Goal: Task Accomplishment & Management: Manage account settings

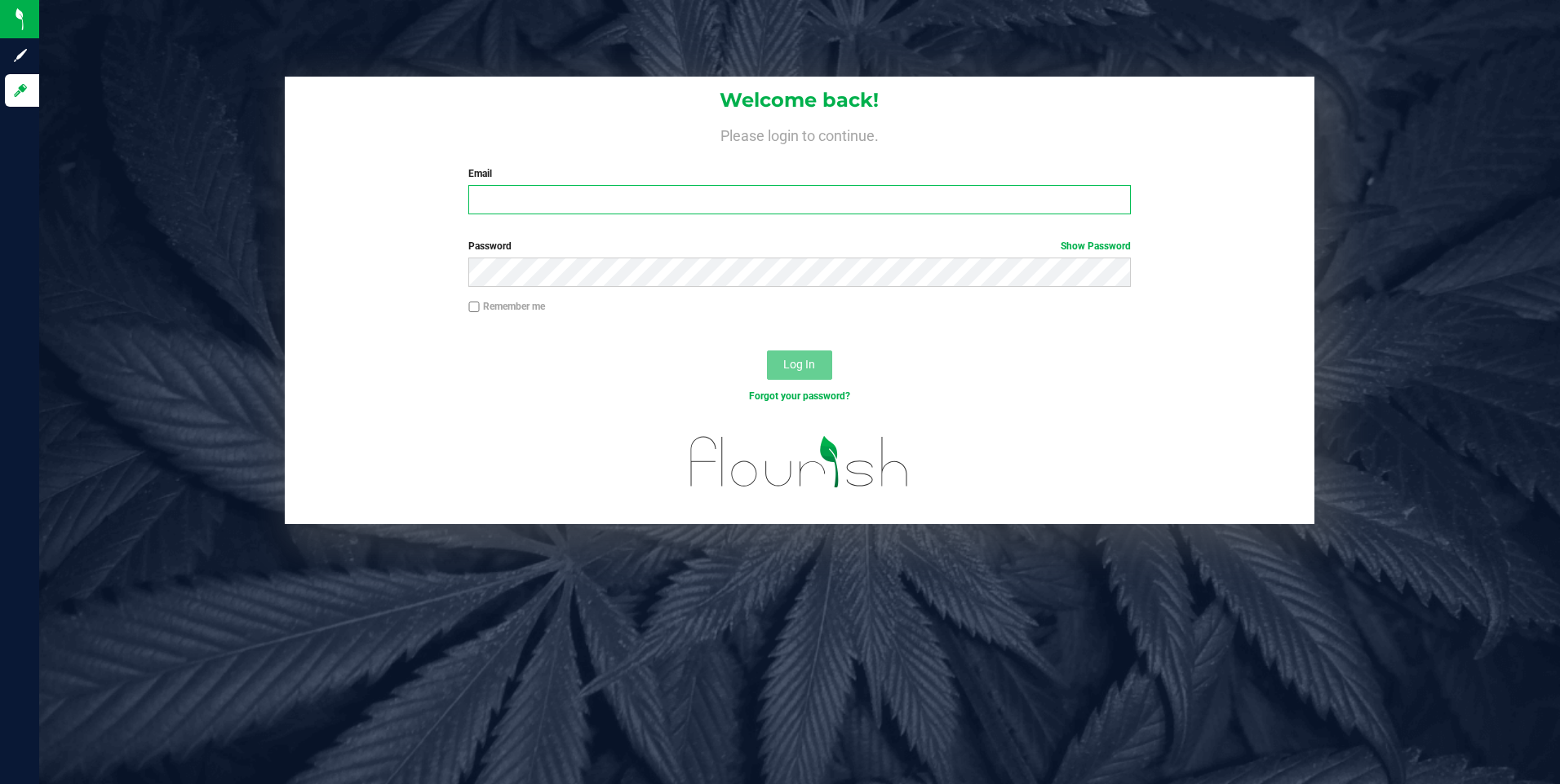
type input "[EMAIL_ADDRESS][DOMAIN_NAME]"
click at [473, 304] on input "Remember me" at bounding box center [474, 307] width 12 height 12
checkbox input "true"
click at [805, 368] on span "Log In" at bounding box center [800, 364] width 32 height 13
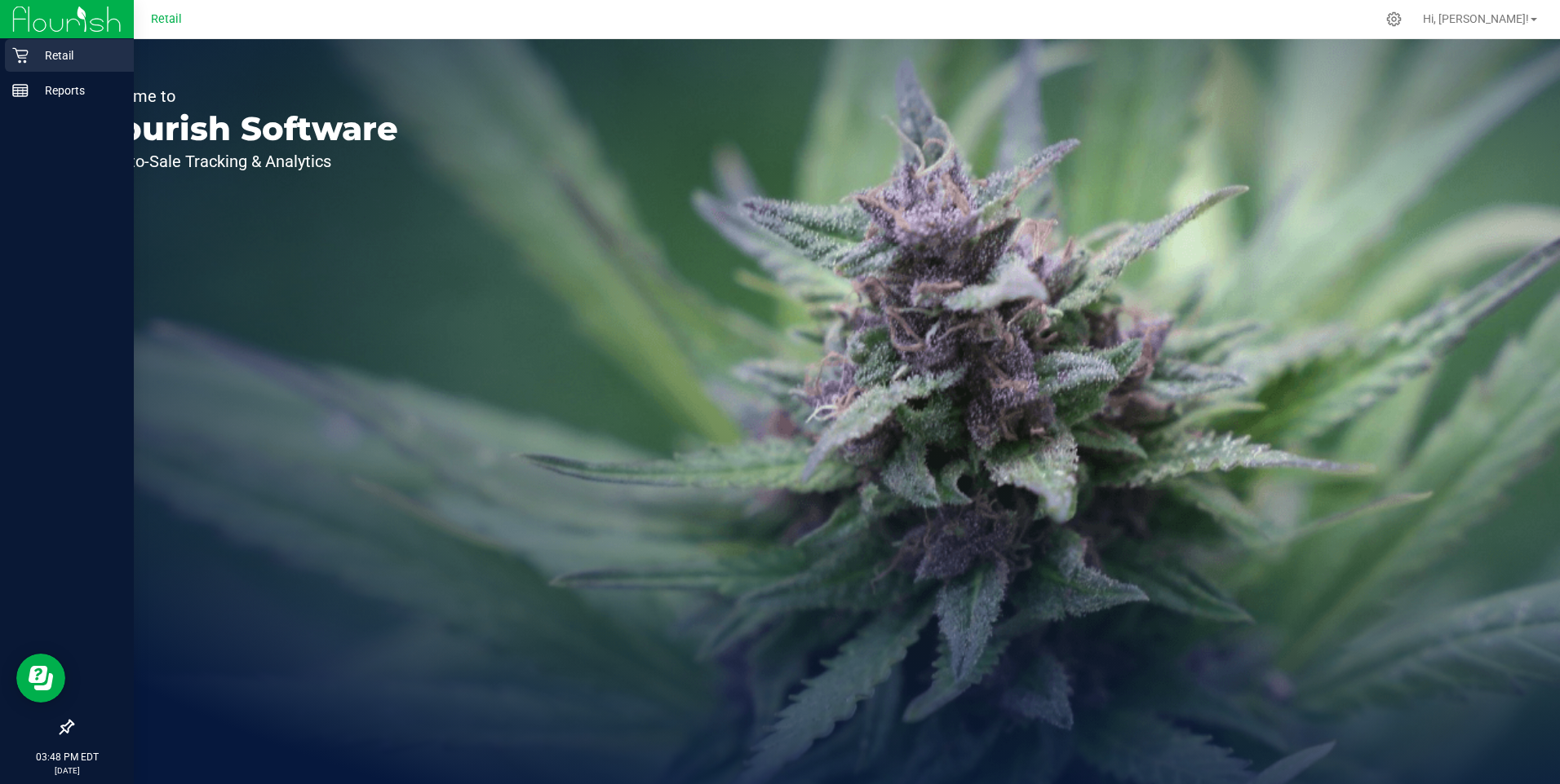
click at [59, 53] on p "Retail" at bounding box center [78, 55] width 98 height 20
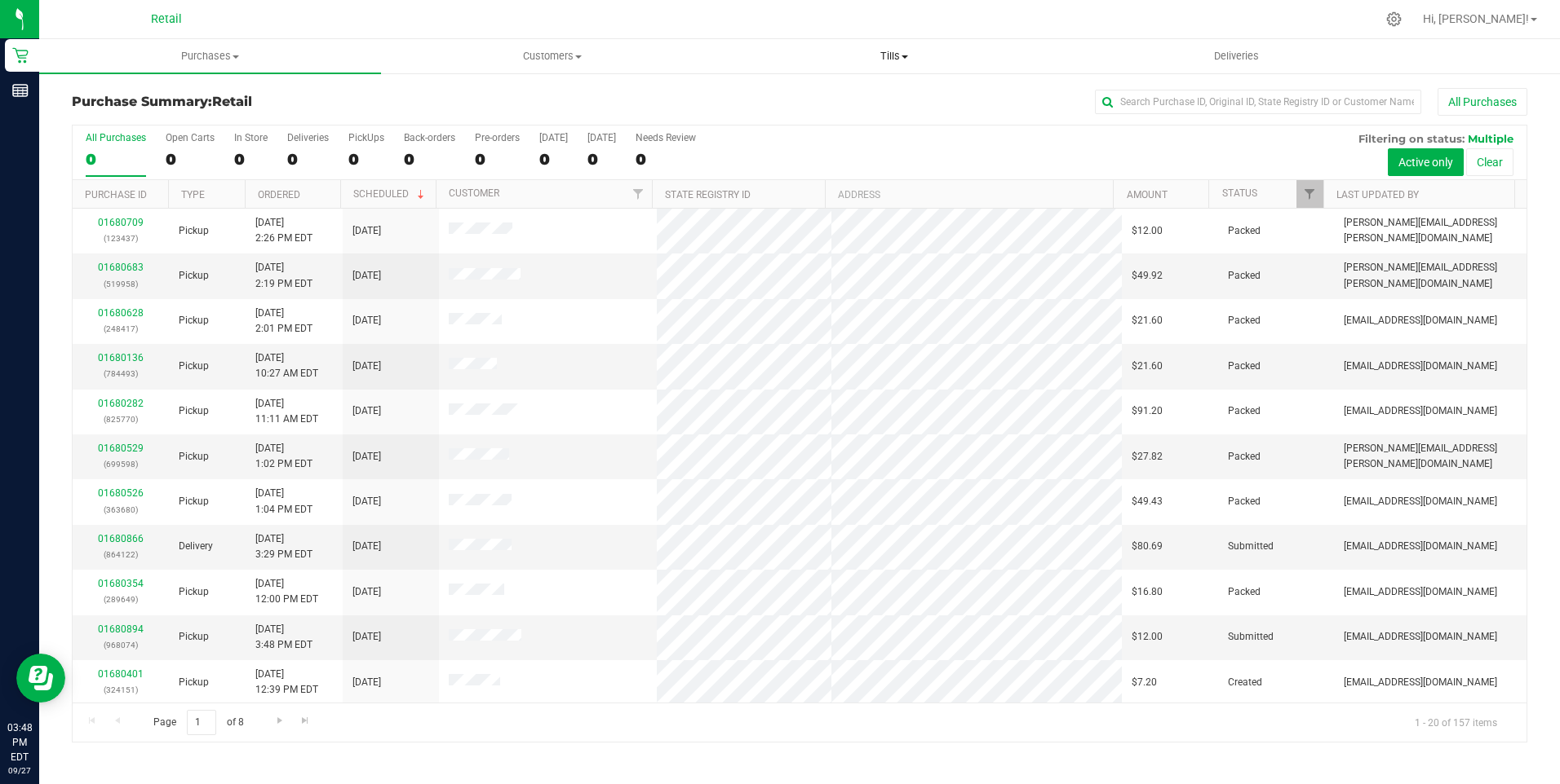
click at [900, 56] on span "Tills" at bounding box center [894, 56] width 340 height 14
click at [784, 96] on span "Manage tills" at bounding box center [778, 98] width 110 height 14
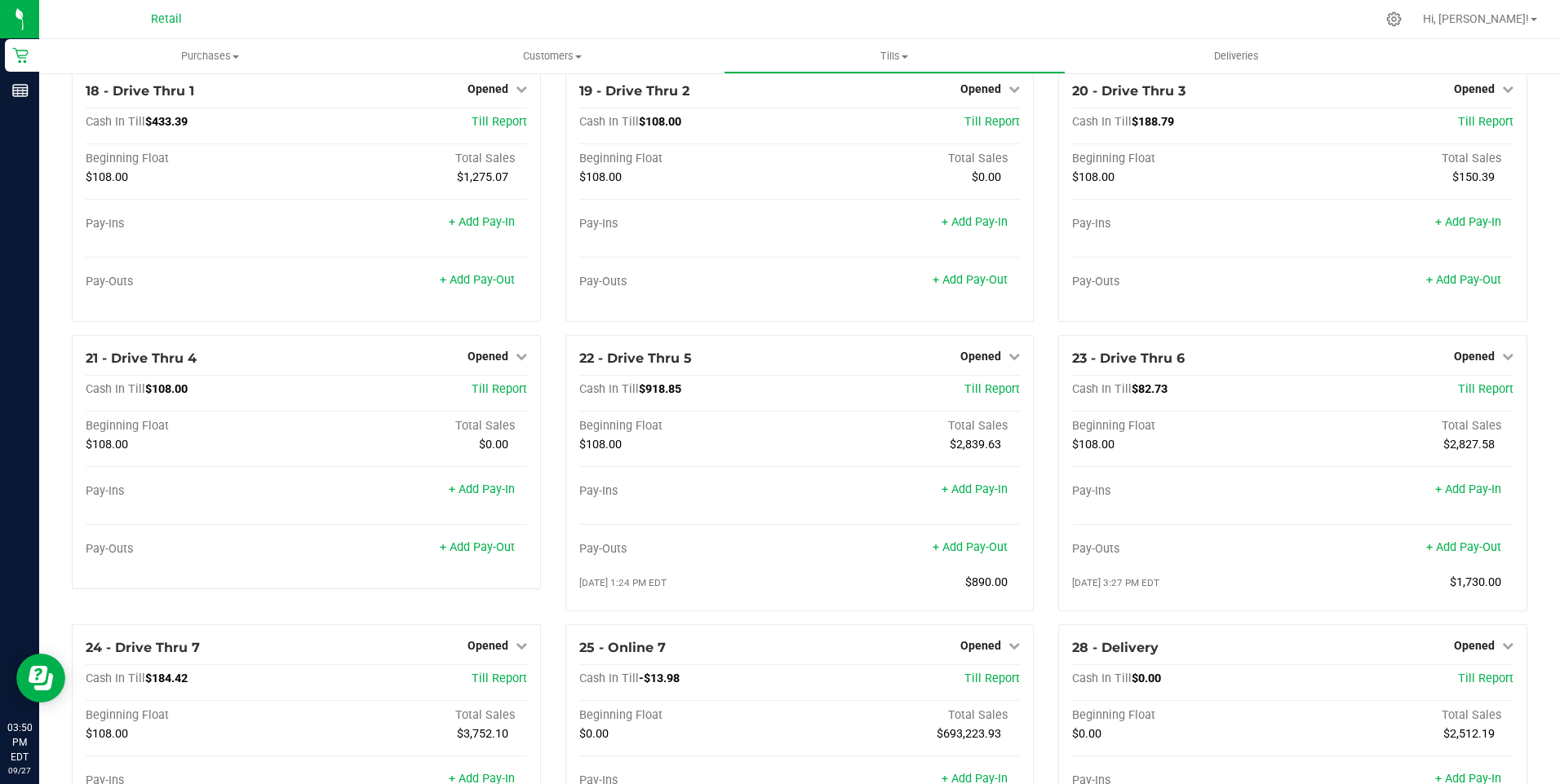
scroll to position [1569, 0]
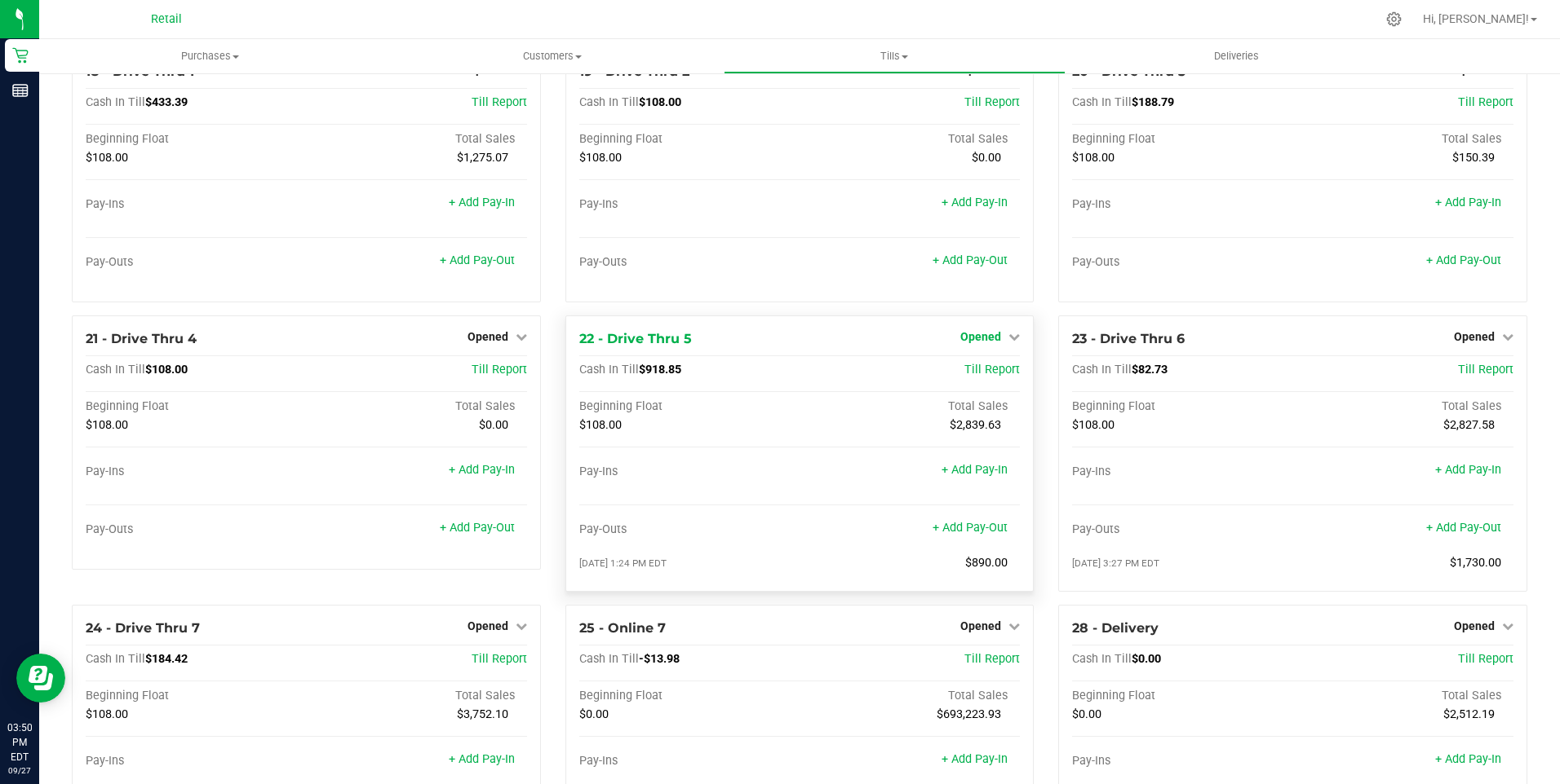
click at [1009, 342] on icon at bounding box center [1014, 337] width 12 height 12
click at [990, 377] on link "Close Till" at bounding box center [983, 370] width 44 height 13
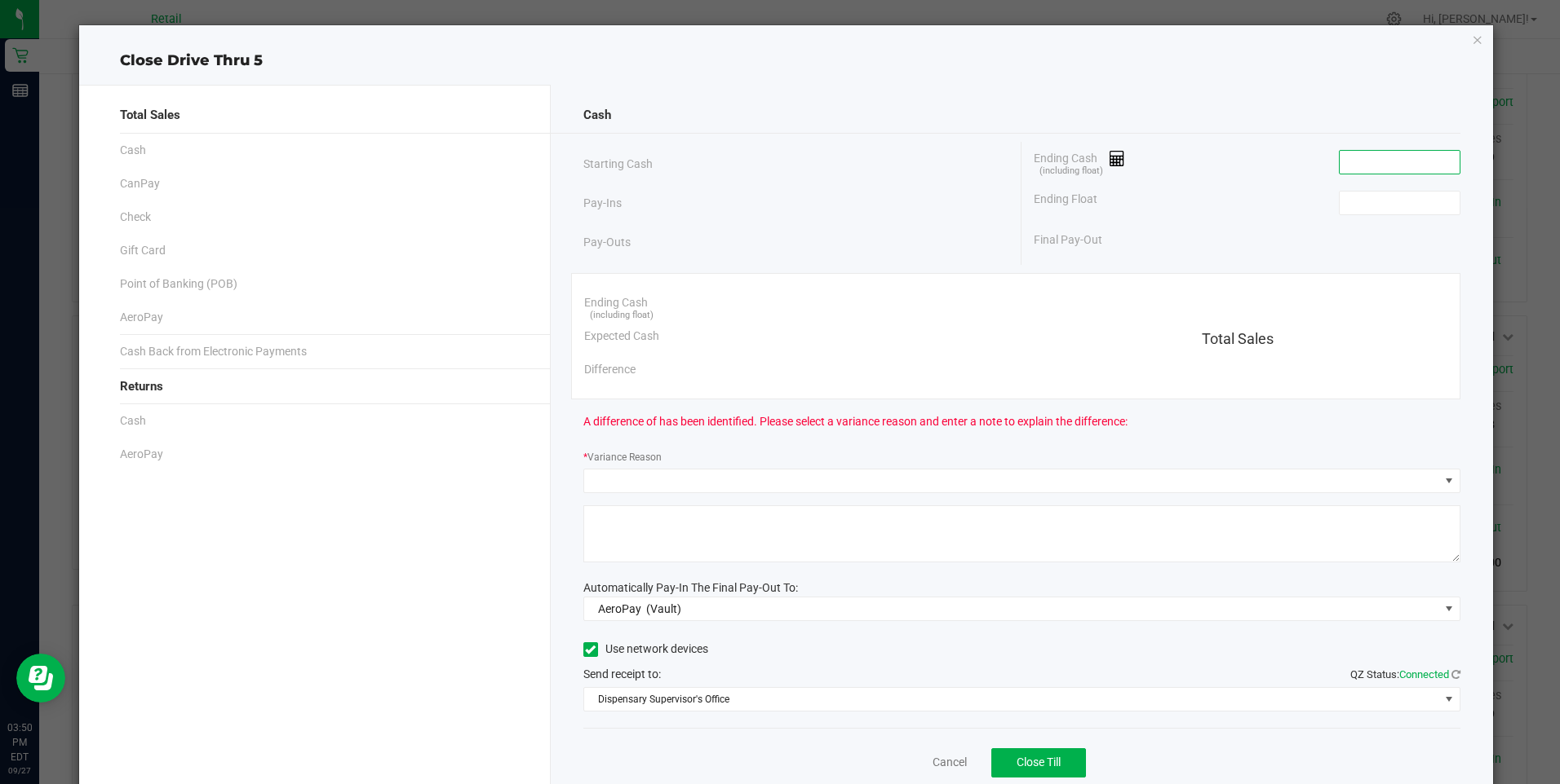
click at [1376, 160] on input at bounding box center [1399, 163] width 120 height 23
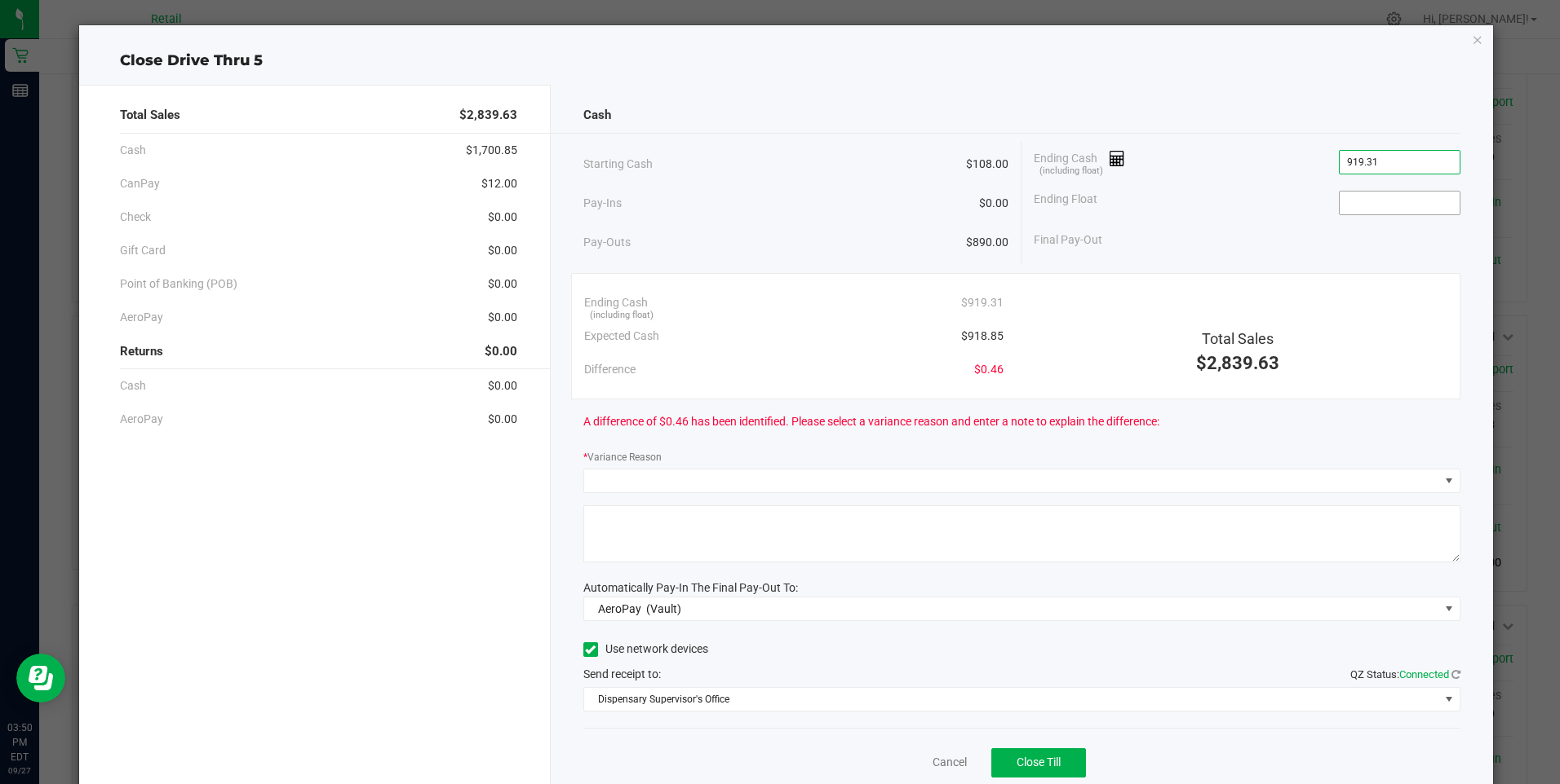
type input "$919.31"
click at [1377, 202] on input at bounding box center [1399, 204] width 120 height 23
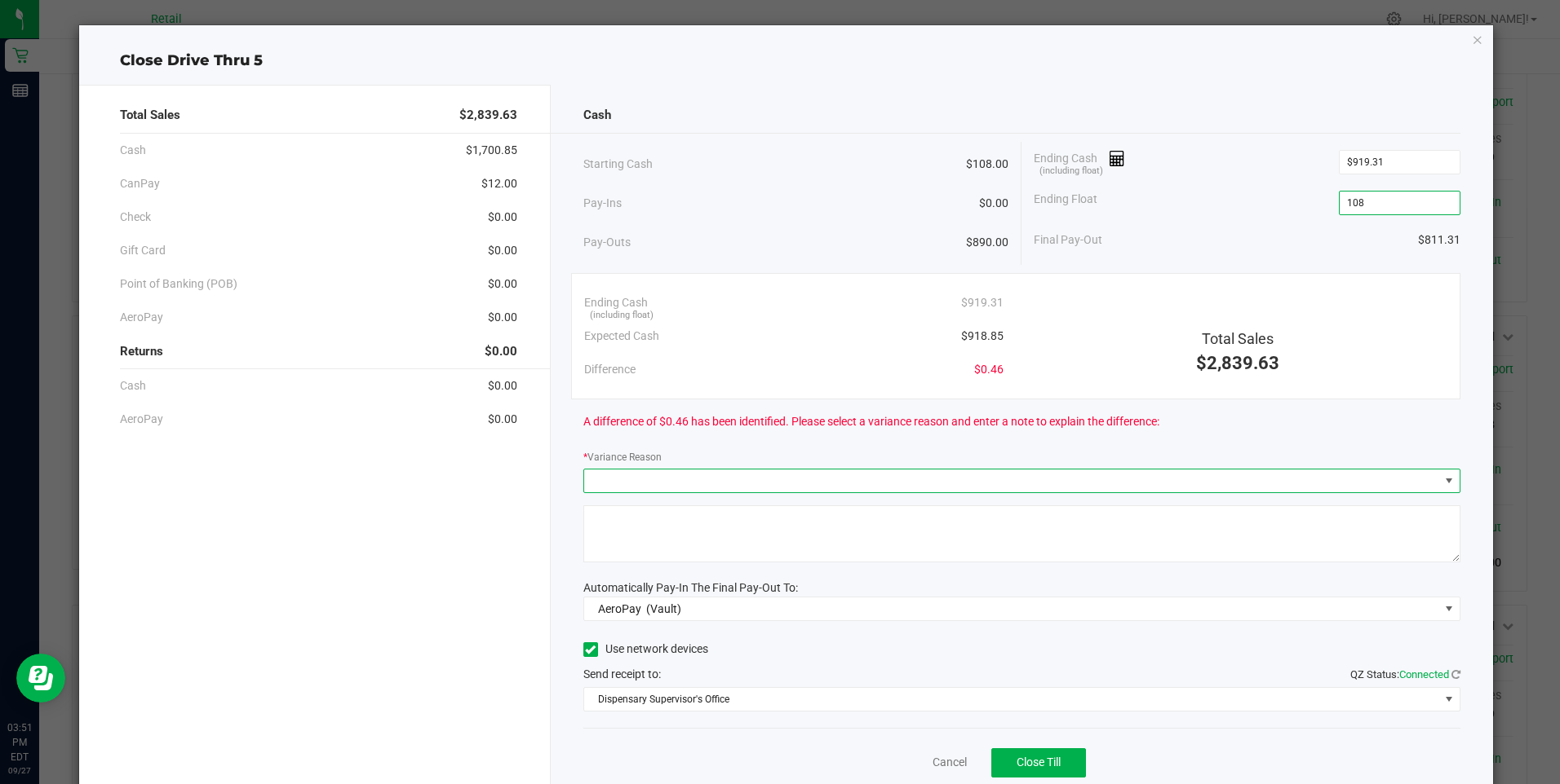
type input "$108.00"
click at [1442, 480] on span at bounding box center [1448, 480] width 13 height 13
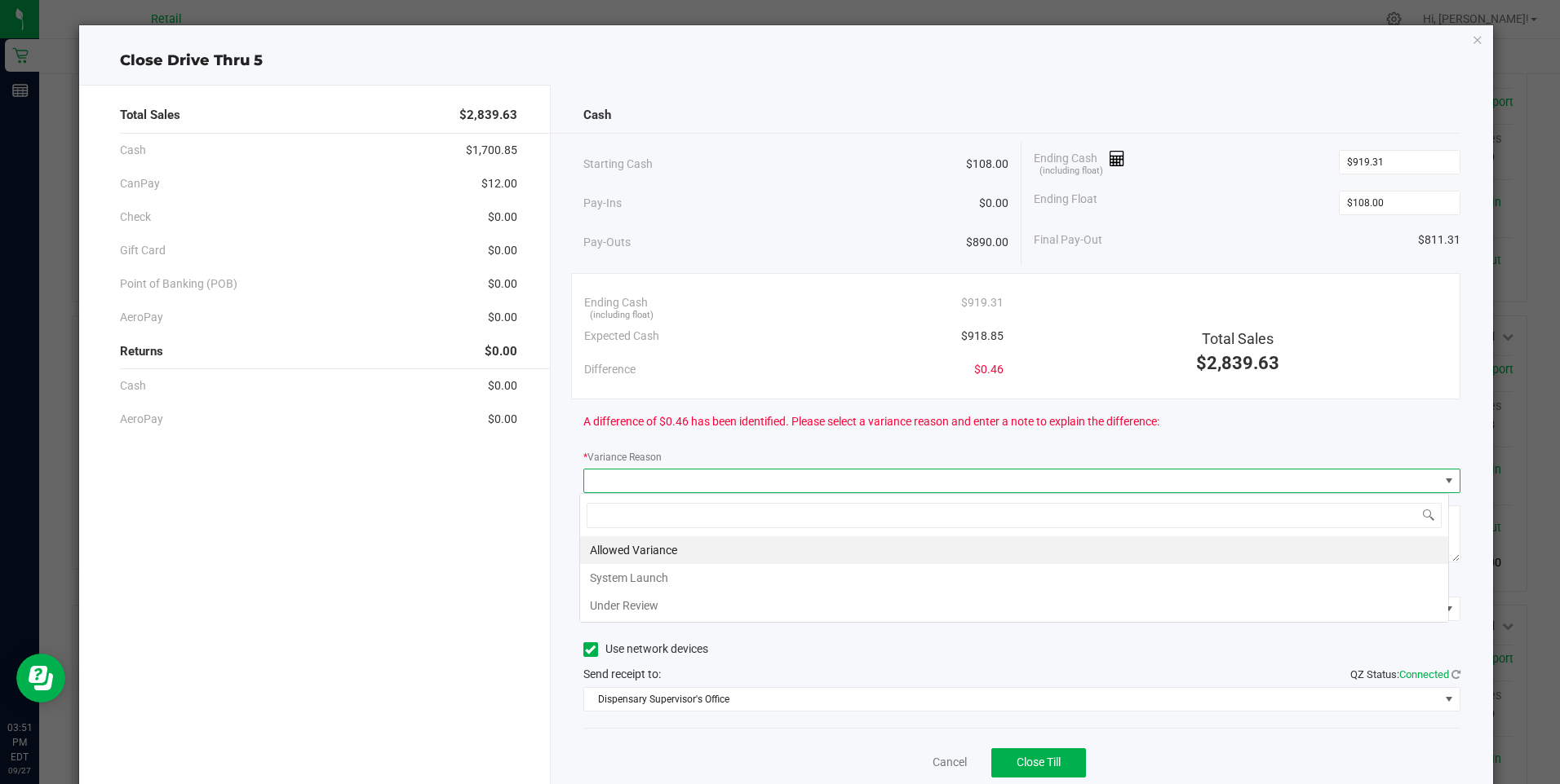
scroll to position [24, 869]
click at [767, 552] on li "Allowed Variance" at bounding box center [1013, 550] width 868 height 28
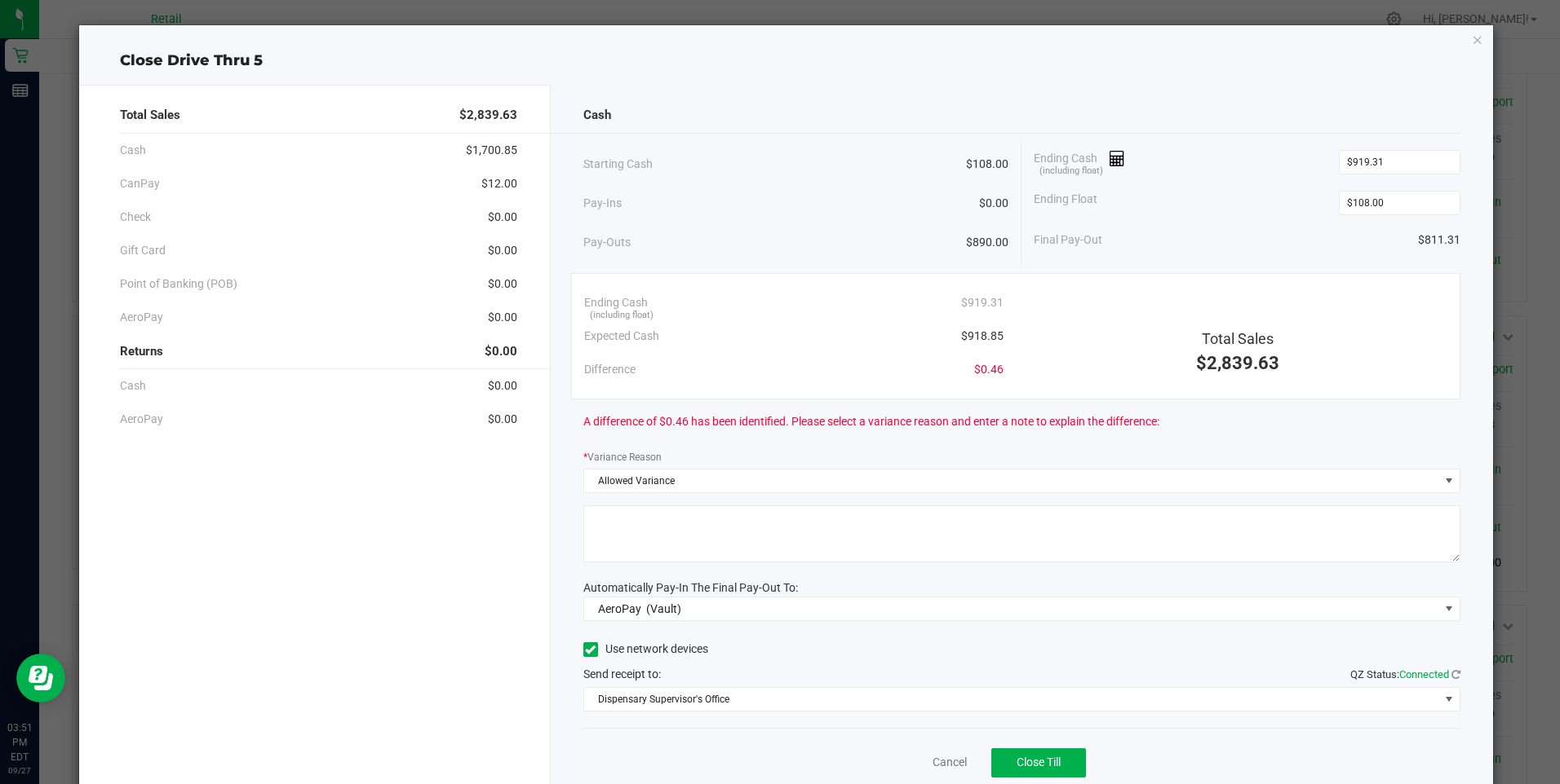
click at [722, 522] on textarea at bounding box center [1022, 534] width 877 height 57
type textarea "sdl"
click at [1442, 609] on span at bounding box center [1448, 609] width 13 height 13
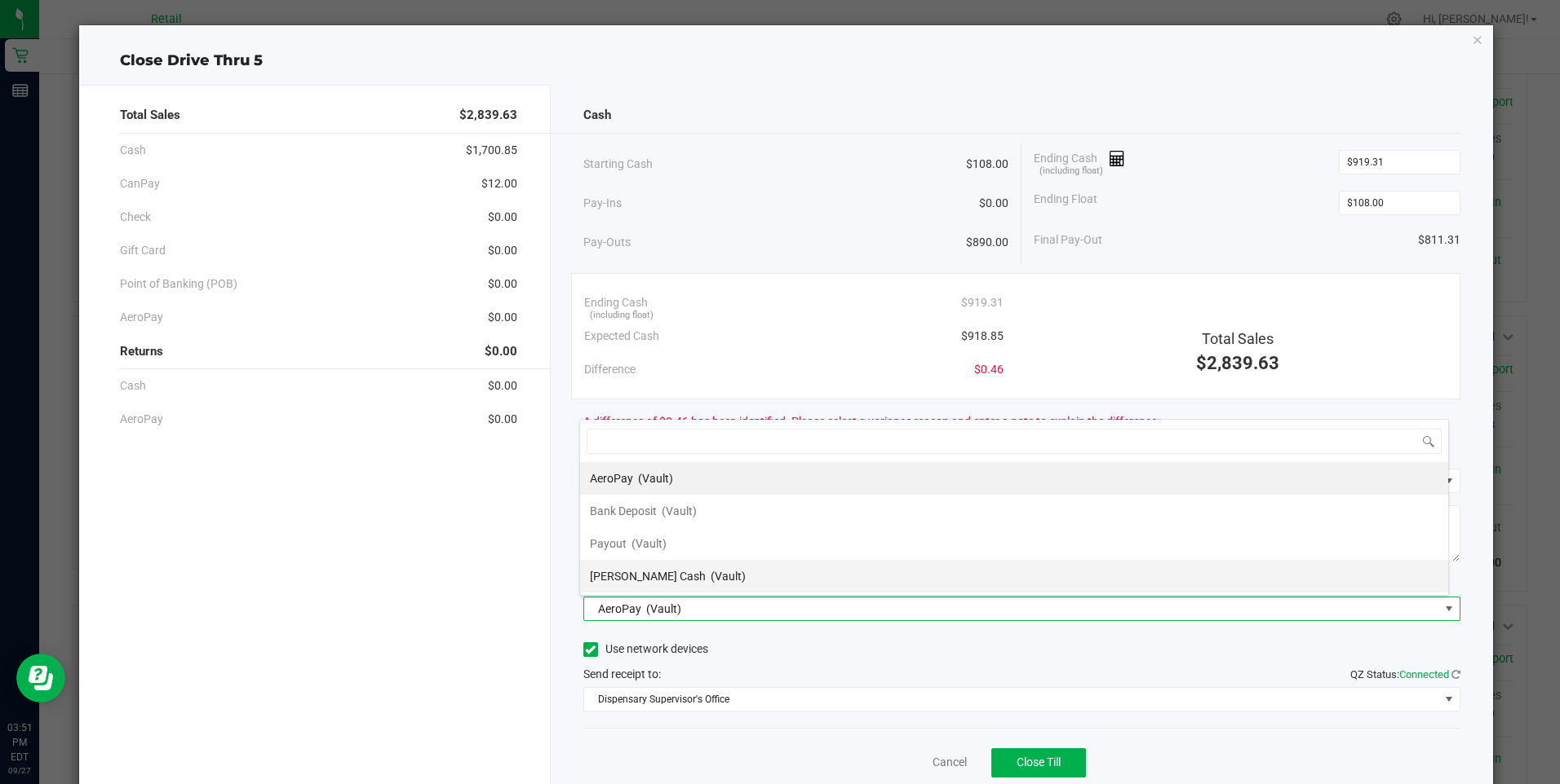
click at [631, 573] on span "[PERSON_NAME] Cash" at bounding box center [648, 576] width 116 height 13
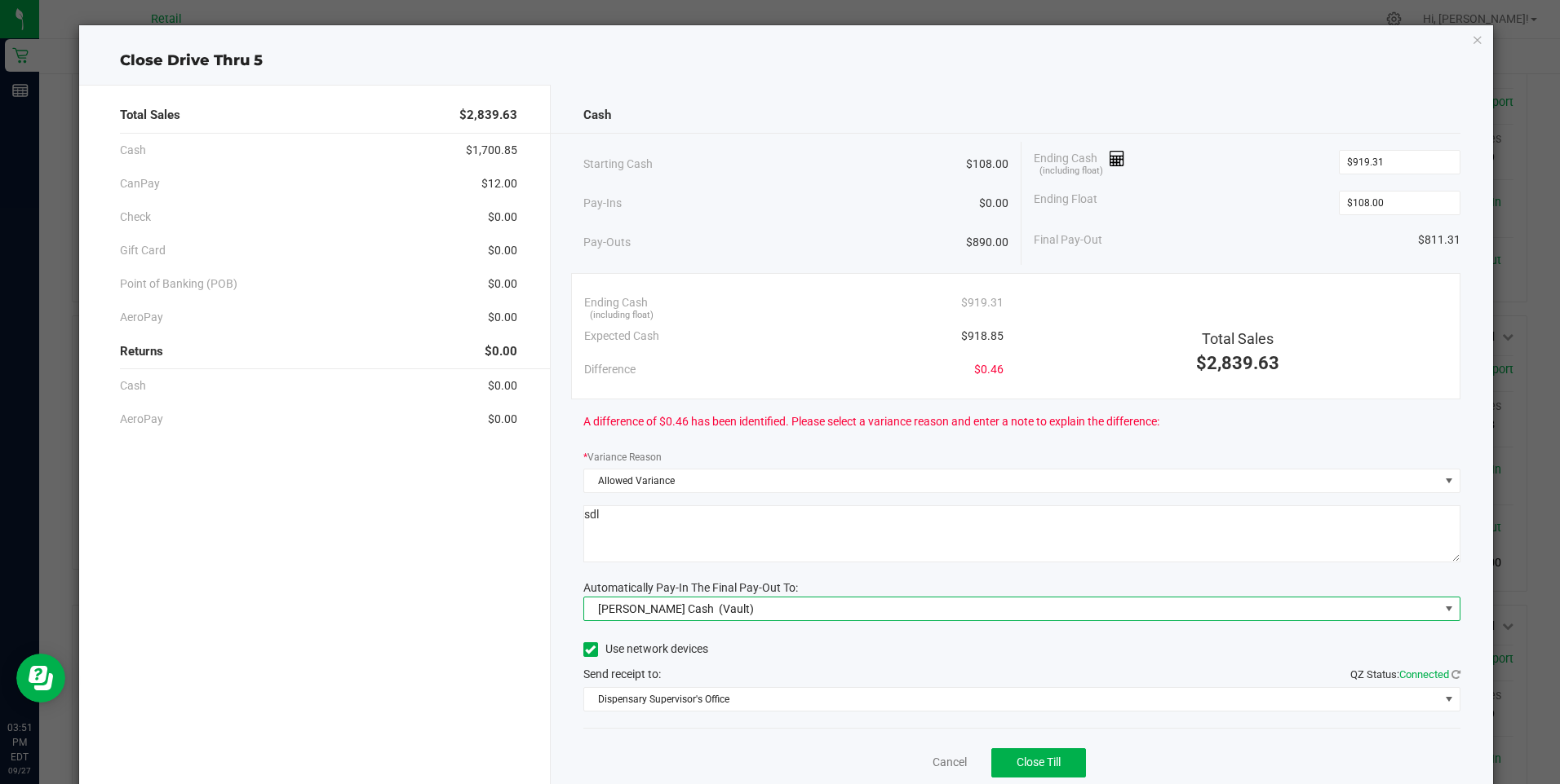
click at [588, 642] on span at bounding box center [591, 649] width 14 height 14
click at [0, 0] on input "Use network devices" at bounding box center [0, 0] width 0 height 0
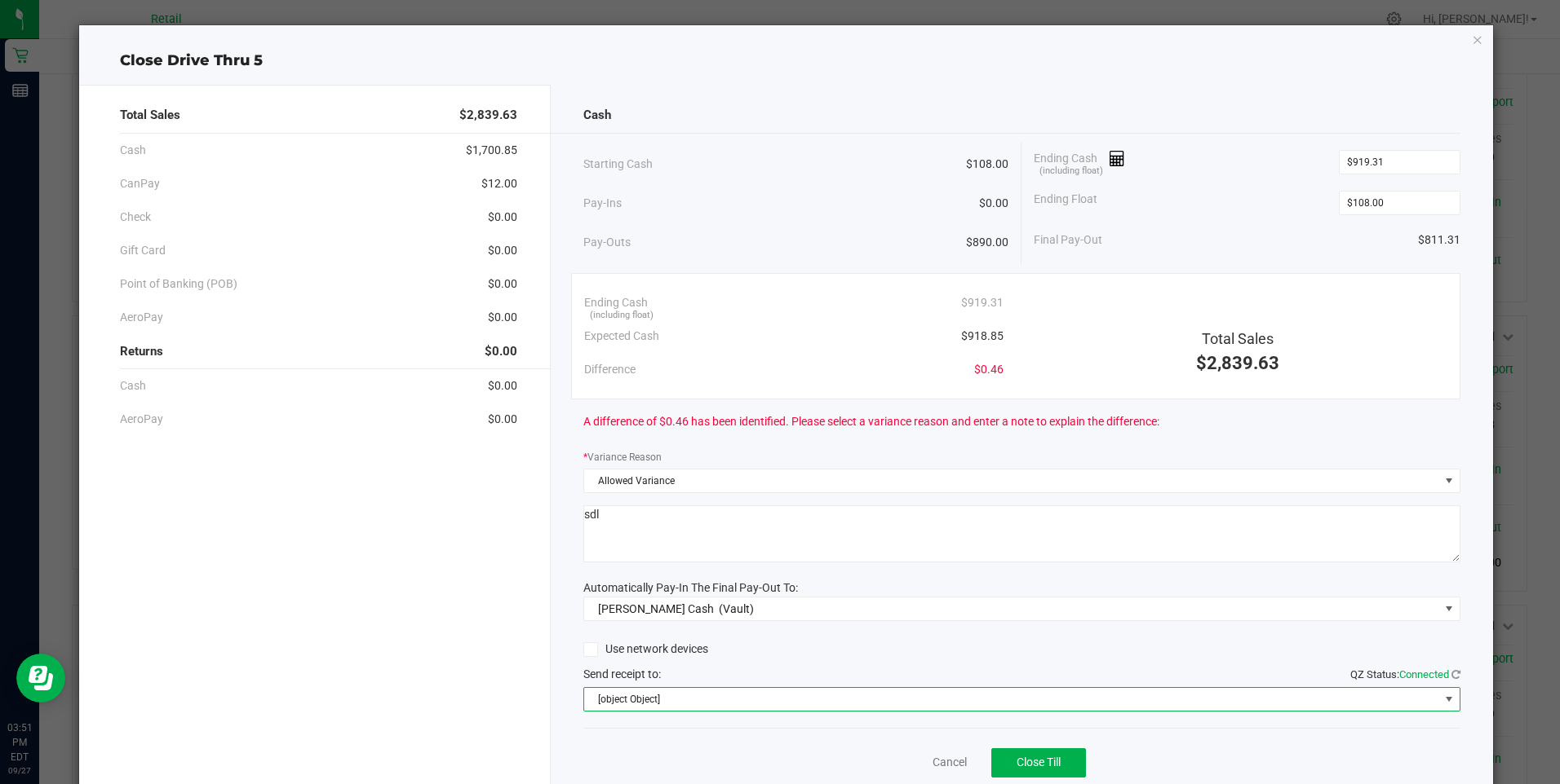
click at [1442, 696] on span at bounding box center [1448, 699] width 13 height 13
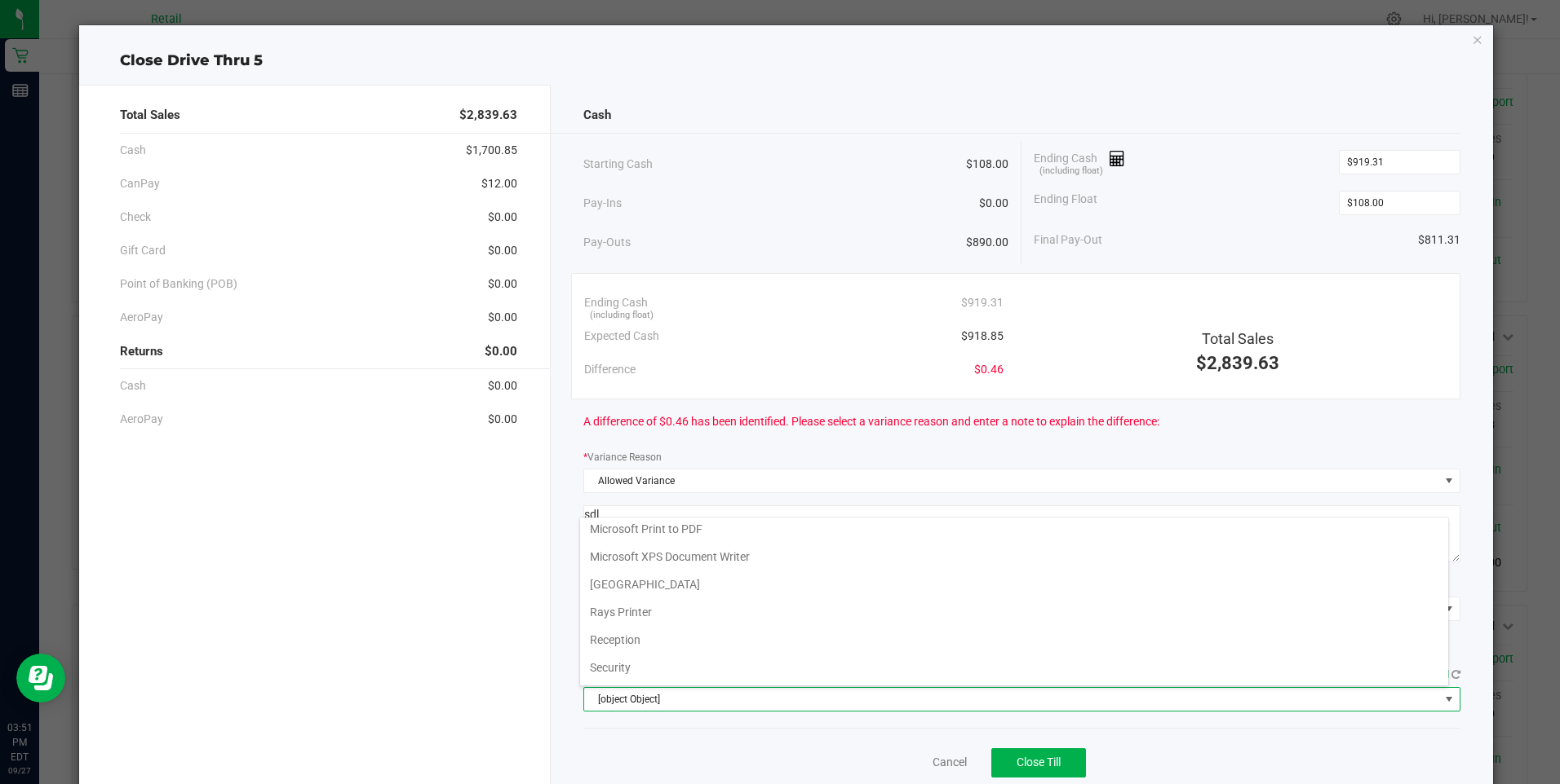
scroll to position [253, 0]
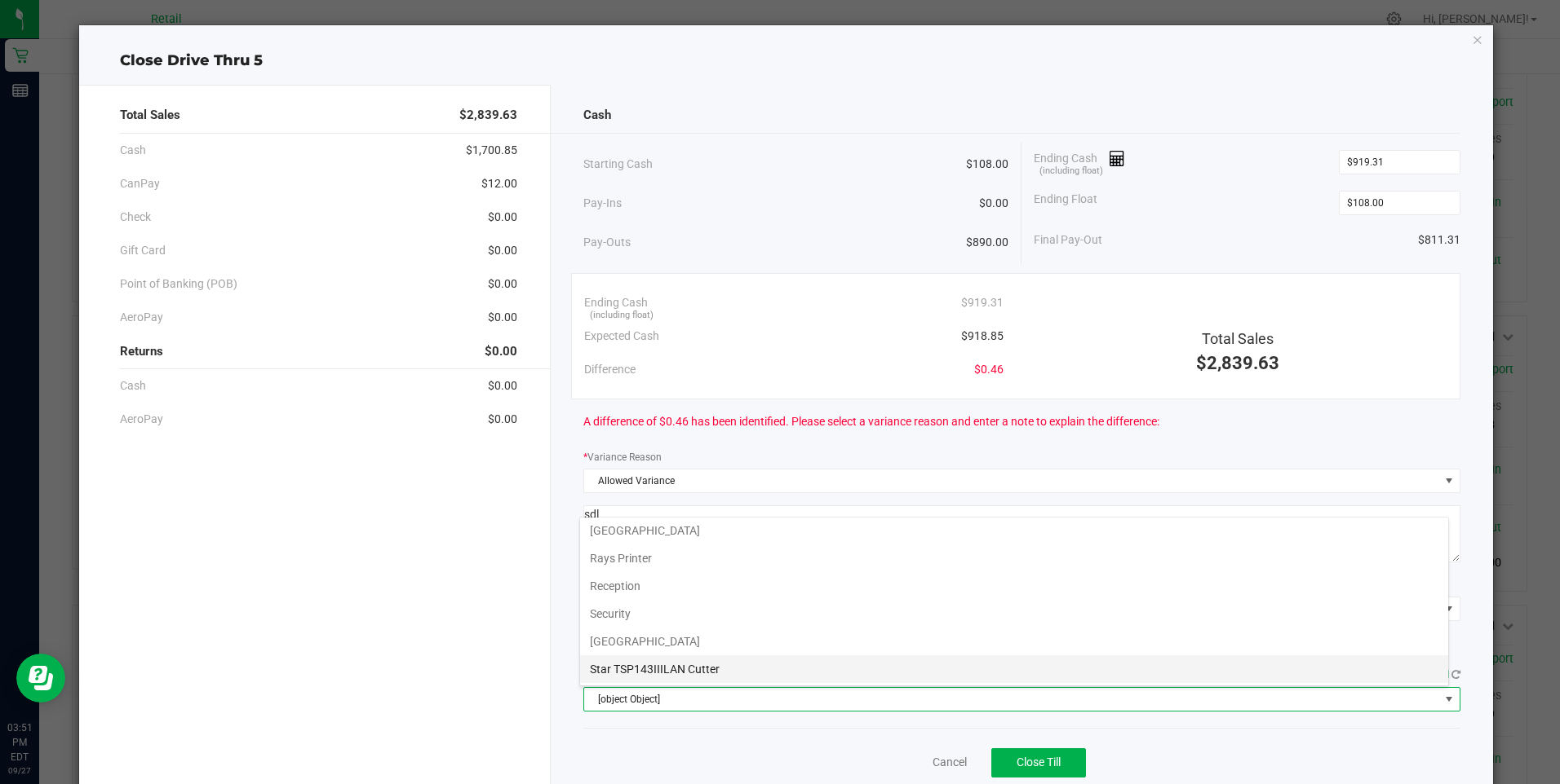
click at [707, 665] on Cutter "Star TSP143IIILAN Cutter" at bounding box center [1013, 669] width 868 height 28
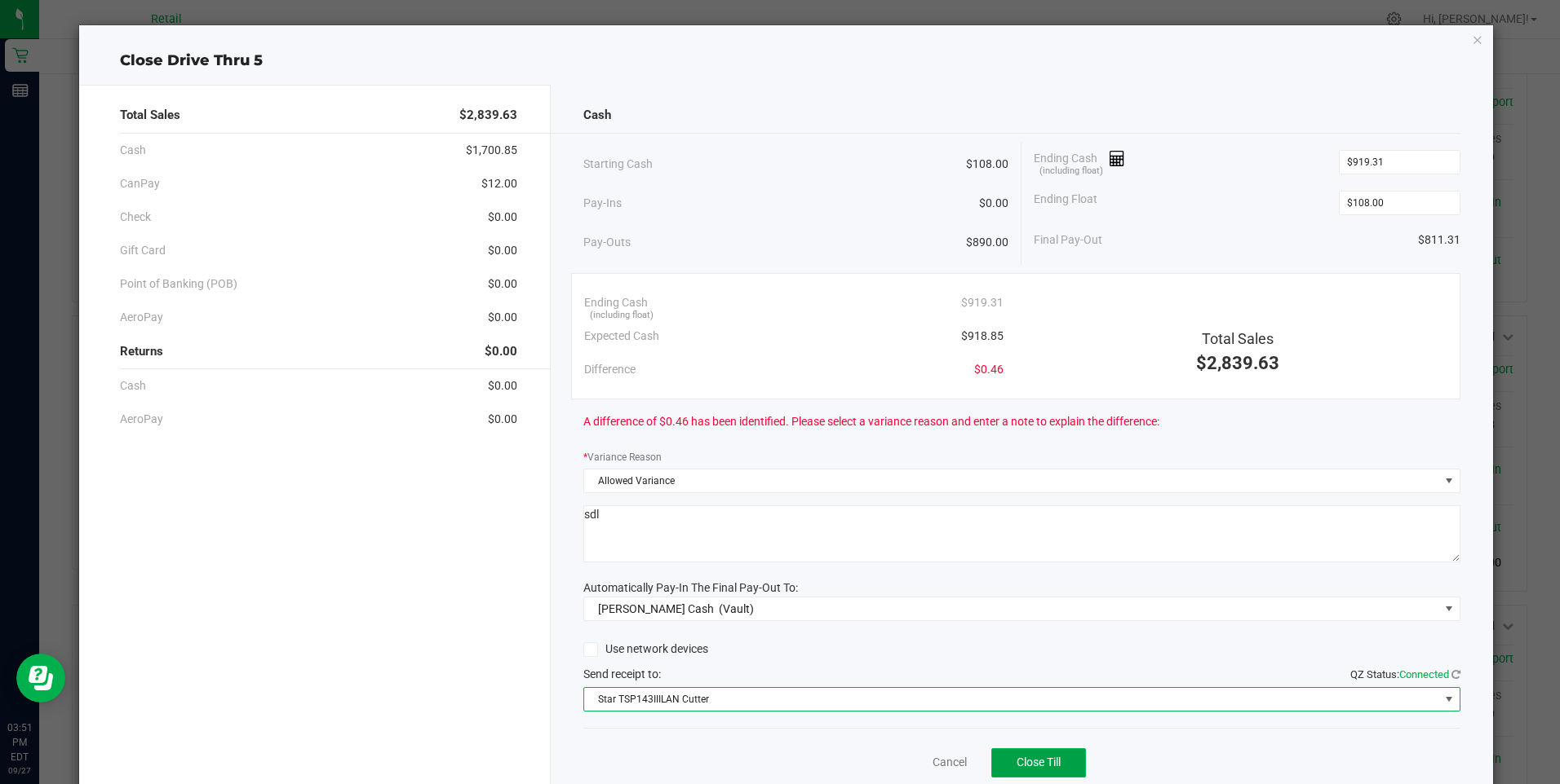
click at [1042, 769] on span "Close Till" at bounding box center [1038, 762] width 44 height 13
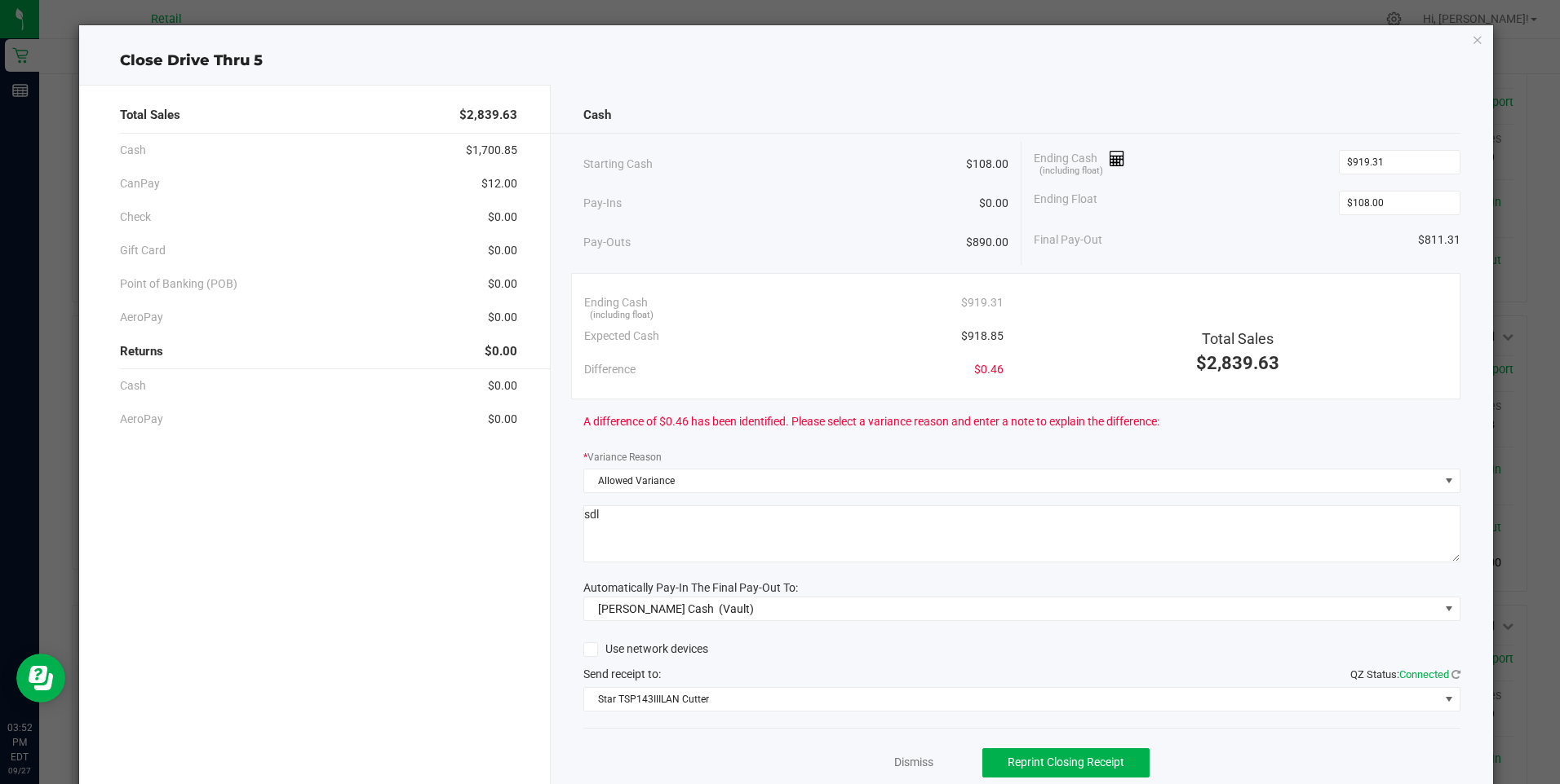
click at [1248, 125] on div "Cash" at bounding box center [1022, 115] width 877 height 35
click at [910, 763] on link "Dismiss" at bounding box center [914, 763] width 39 height 17
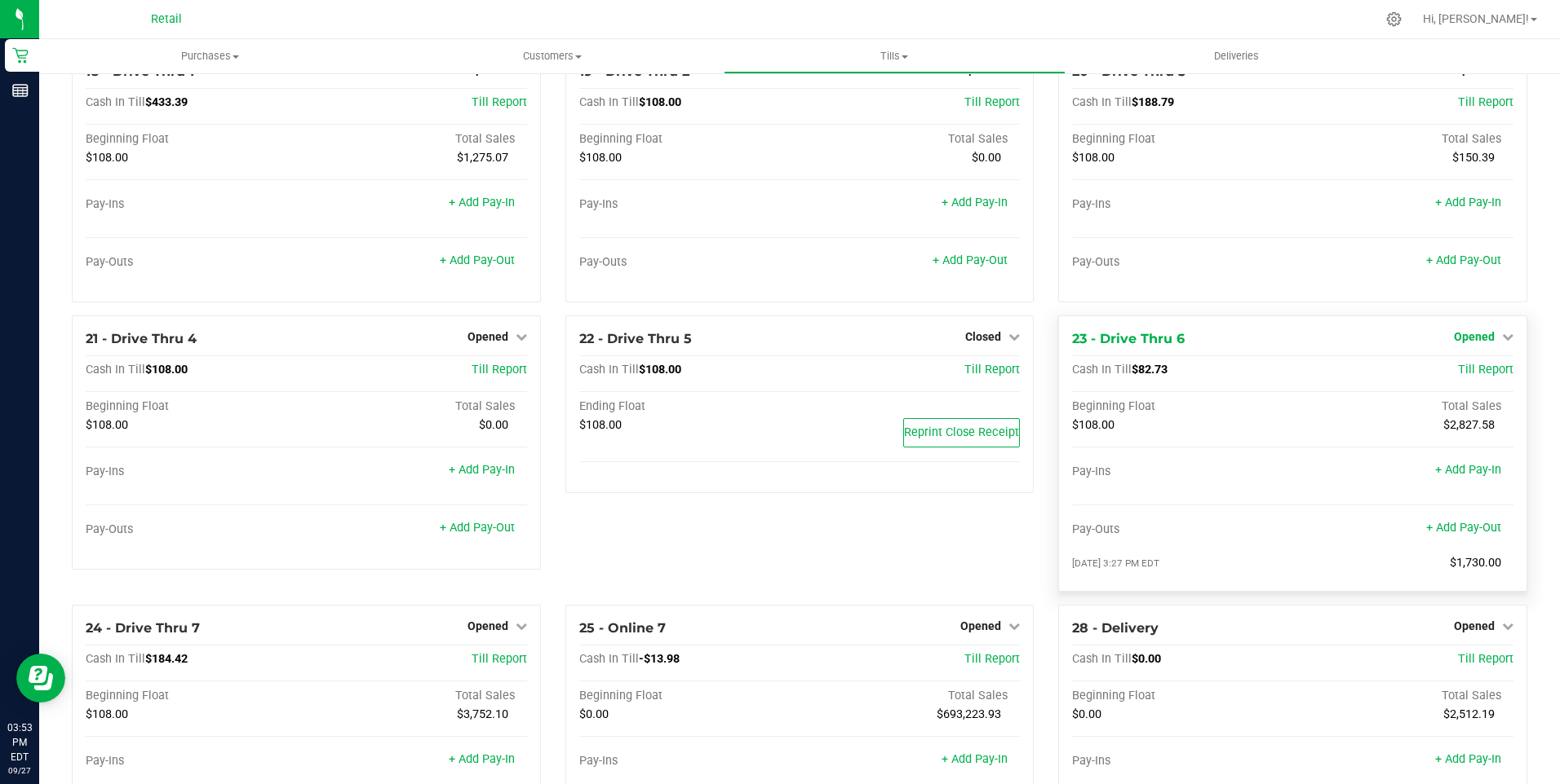
click at [1502, 342] on icon at bounding box center [1507, 337] width 12 height 12
click at [1475, 376] on link "Close Till" at bounding box center [1475, 370] width 44 height 13
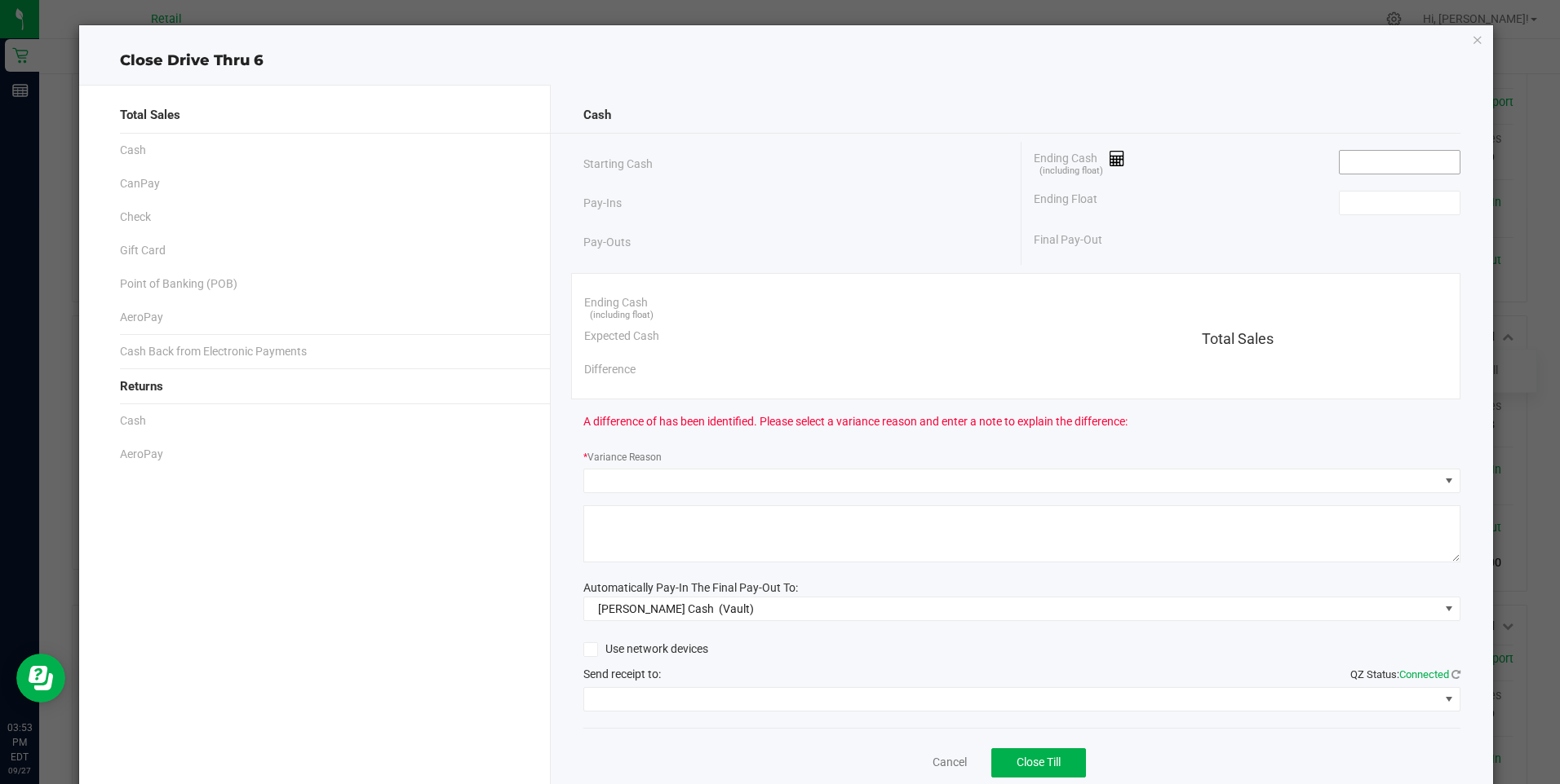
click at [1390, 165] on input at bounding box center [1399, 163] width 120 height 23
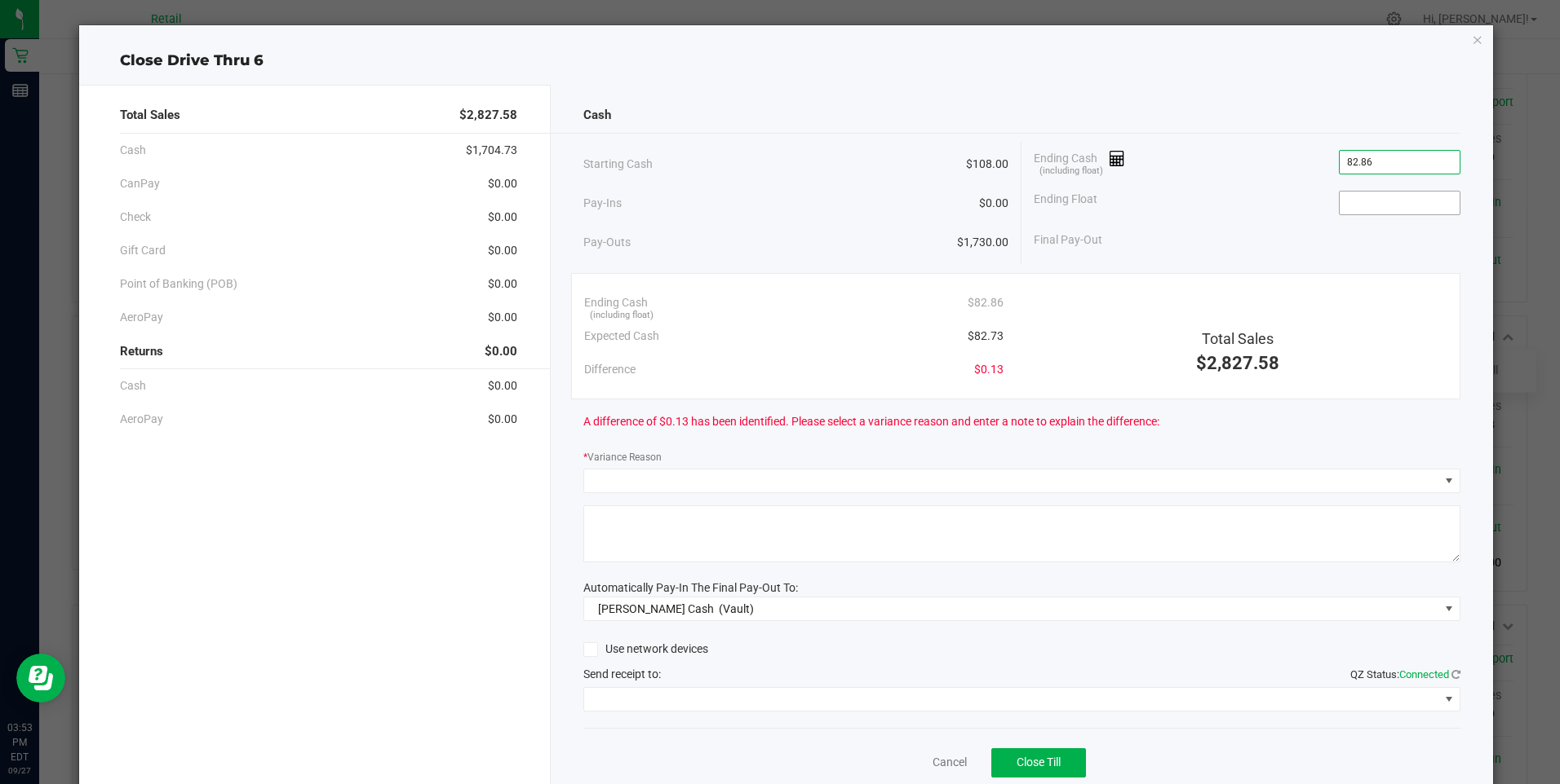
type input "$82.86"
click at [1392, 203] on input at bounding box center [1399, 204] width 120 height 23
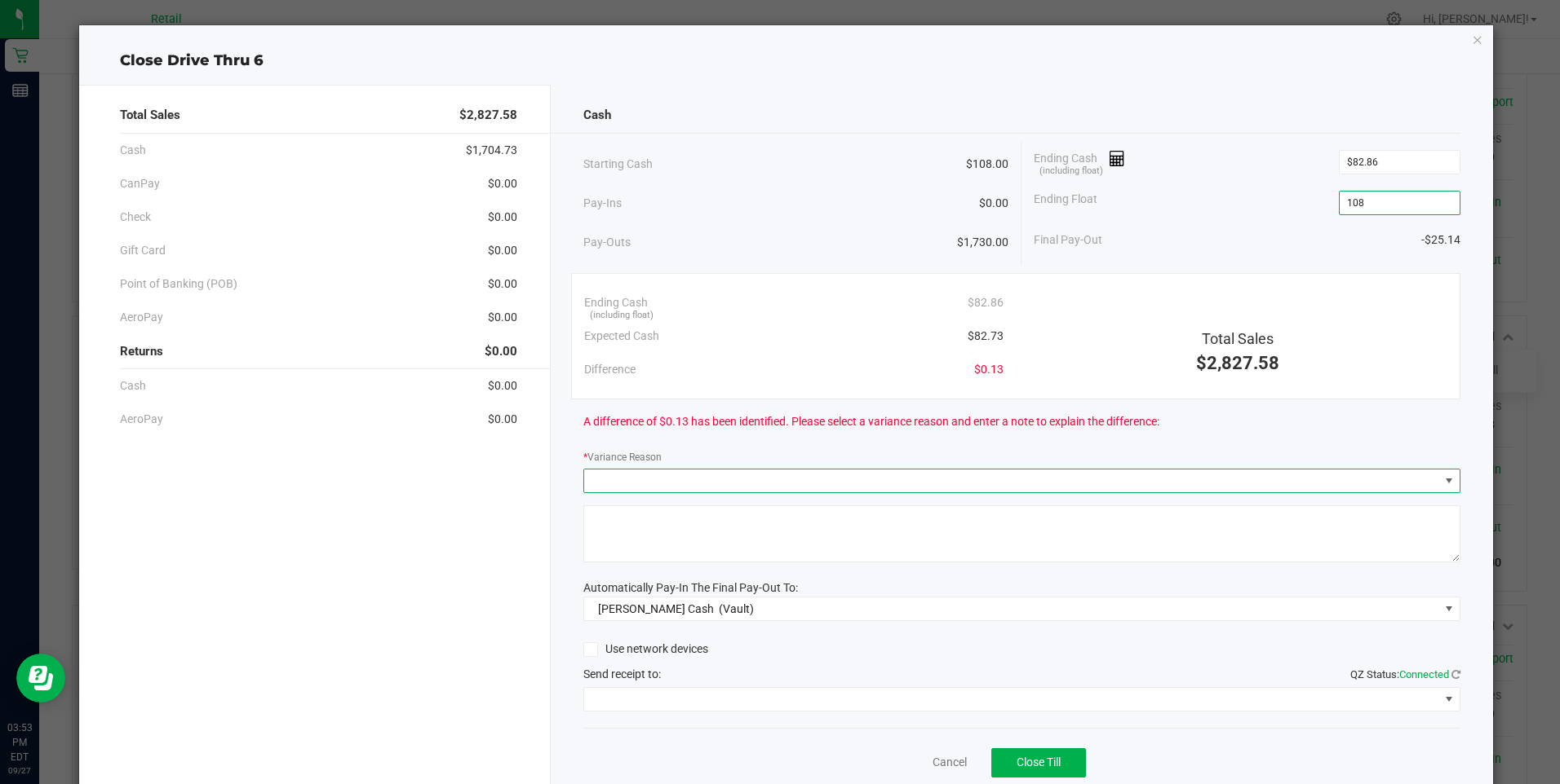
type input "$108.00"
click at [1442, 482] on span at bounding box center [1448, 480] width 13 height 13
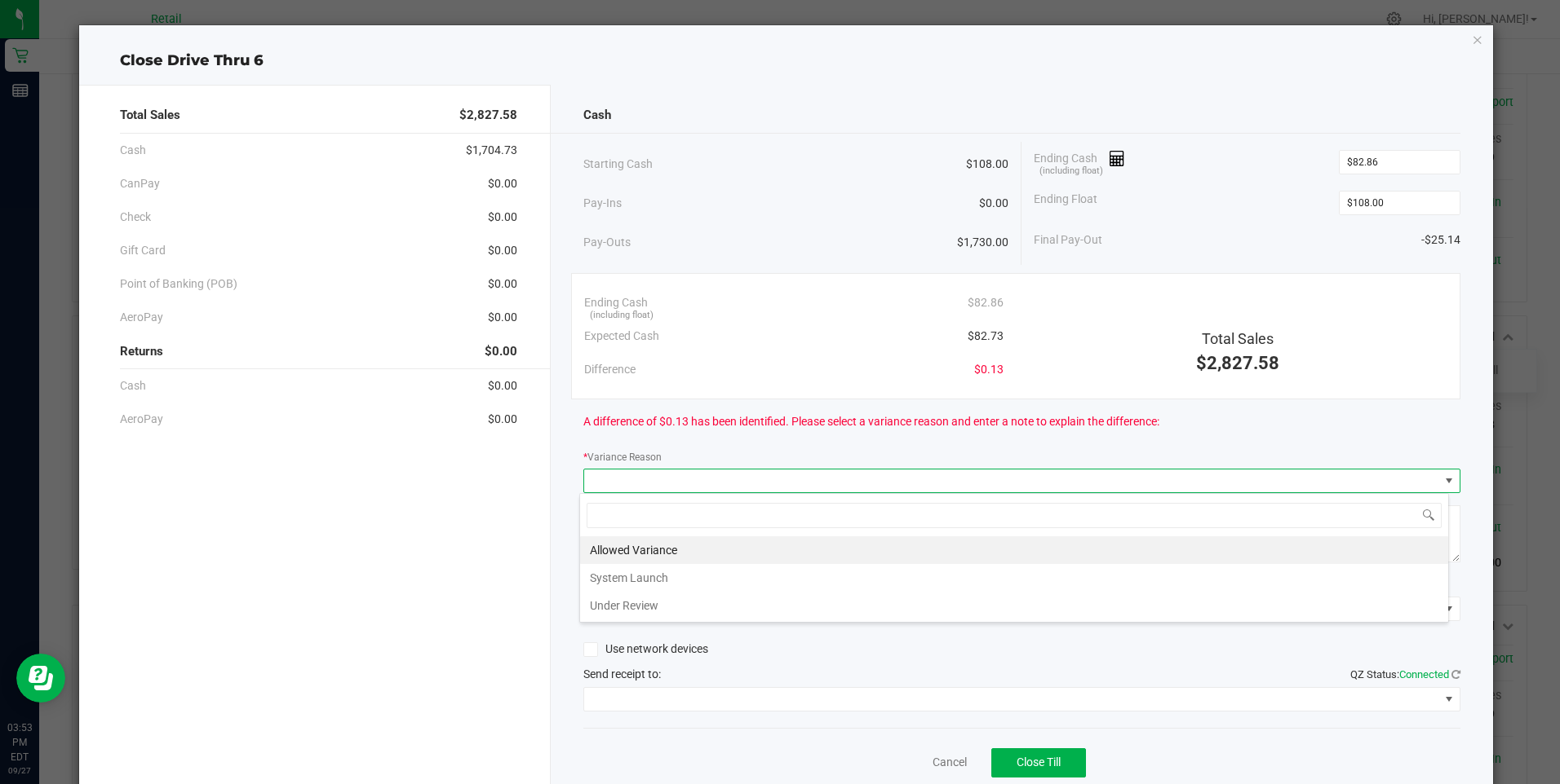
scroll to position [24, 869]
click at [620, 548] on li "Allowed Variance" at bounding box center [1013, 550] width 868 height 28
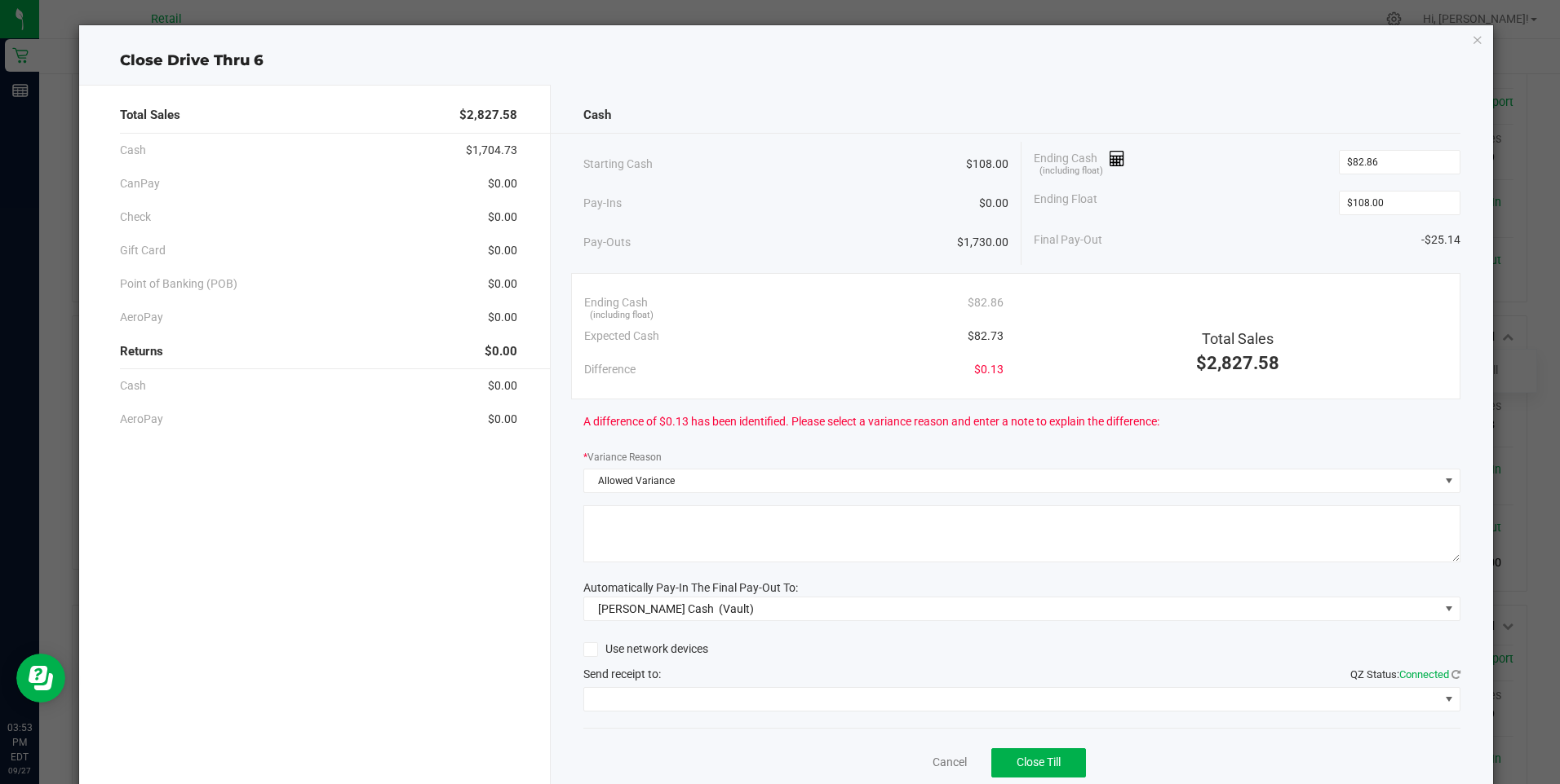
click at [612, 512] on textarea at bounding box center [1022, 534] width 877 height 57
type textarea "sdl"
click at [1442, 698] on span at bounding box center [1448, 699] width 13 height 13
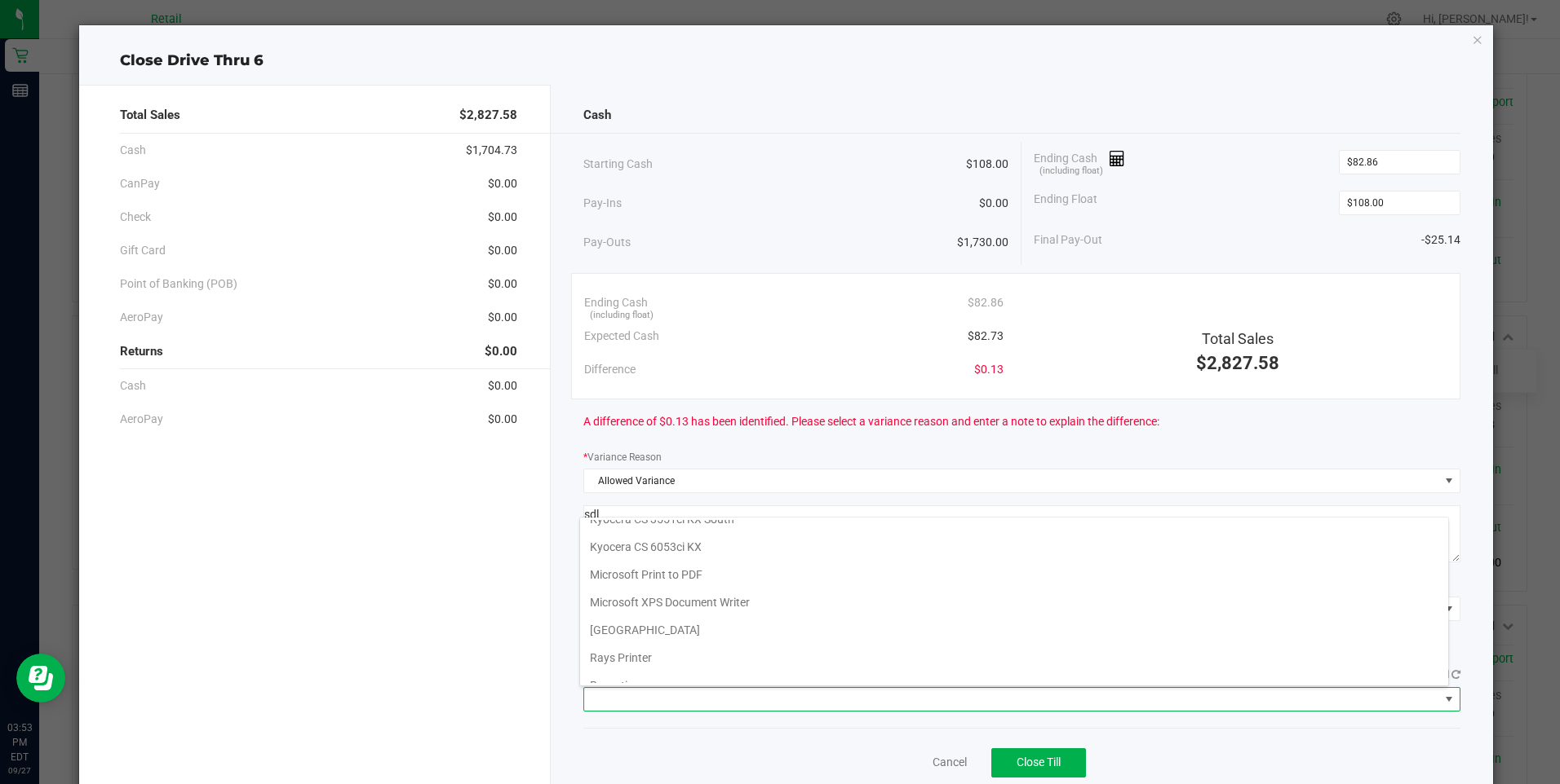
scroll to position [253, 0]
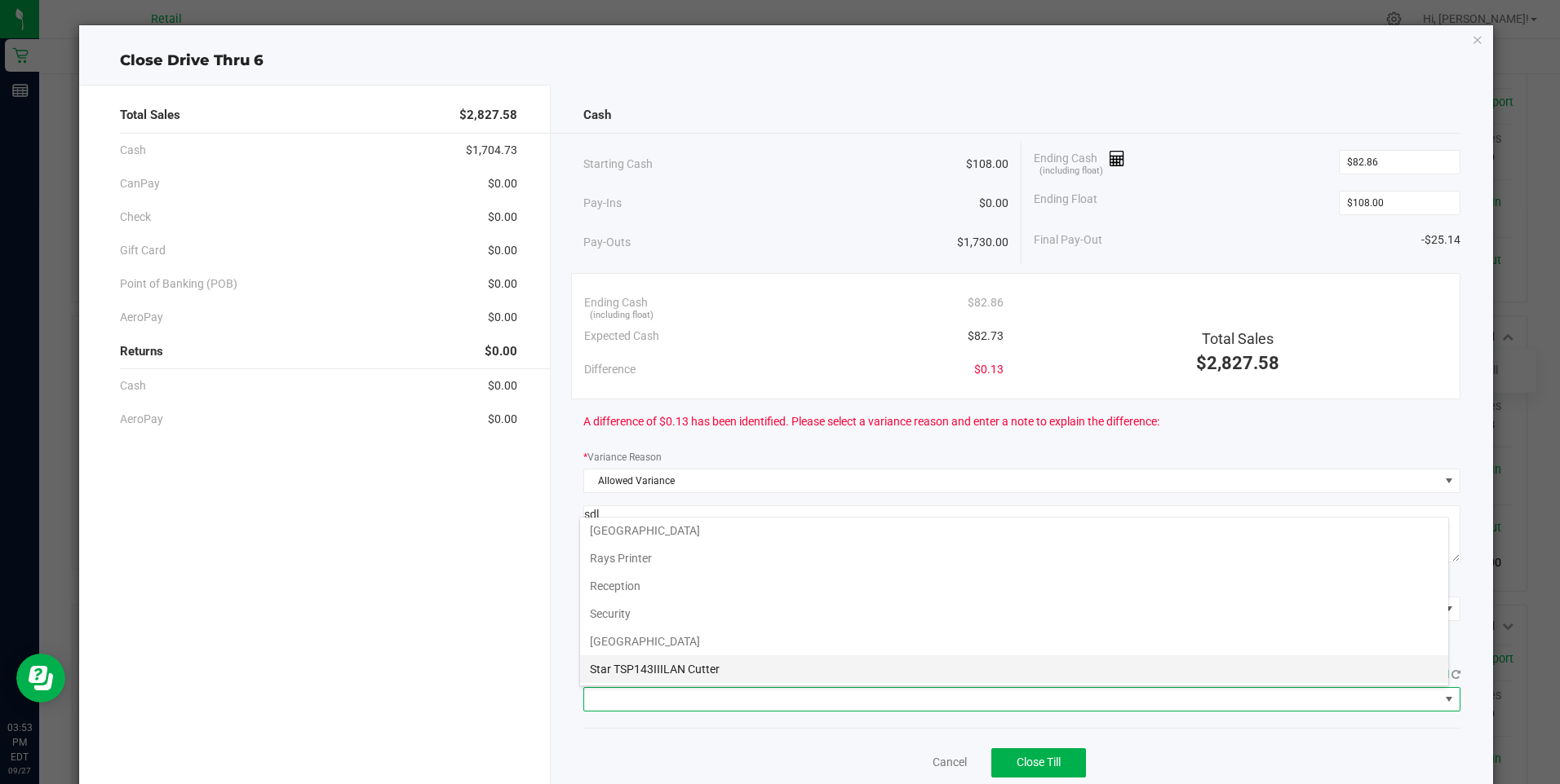
click at [717, 663] on Cutter "Star TSP143IIILAN Cutter" at bounding box center [1013, 669] width 868 height 28
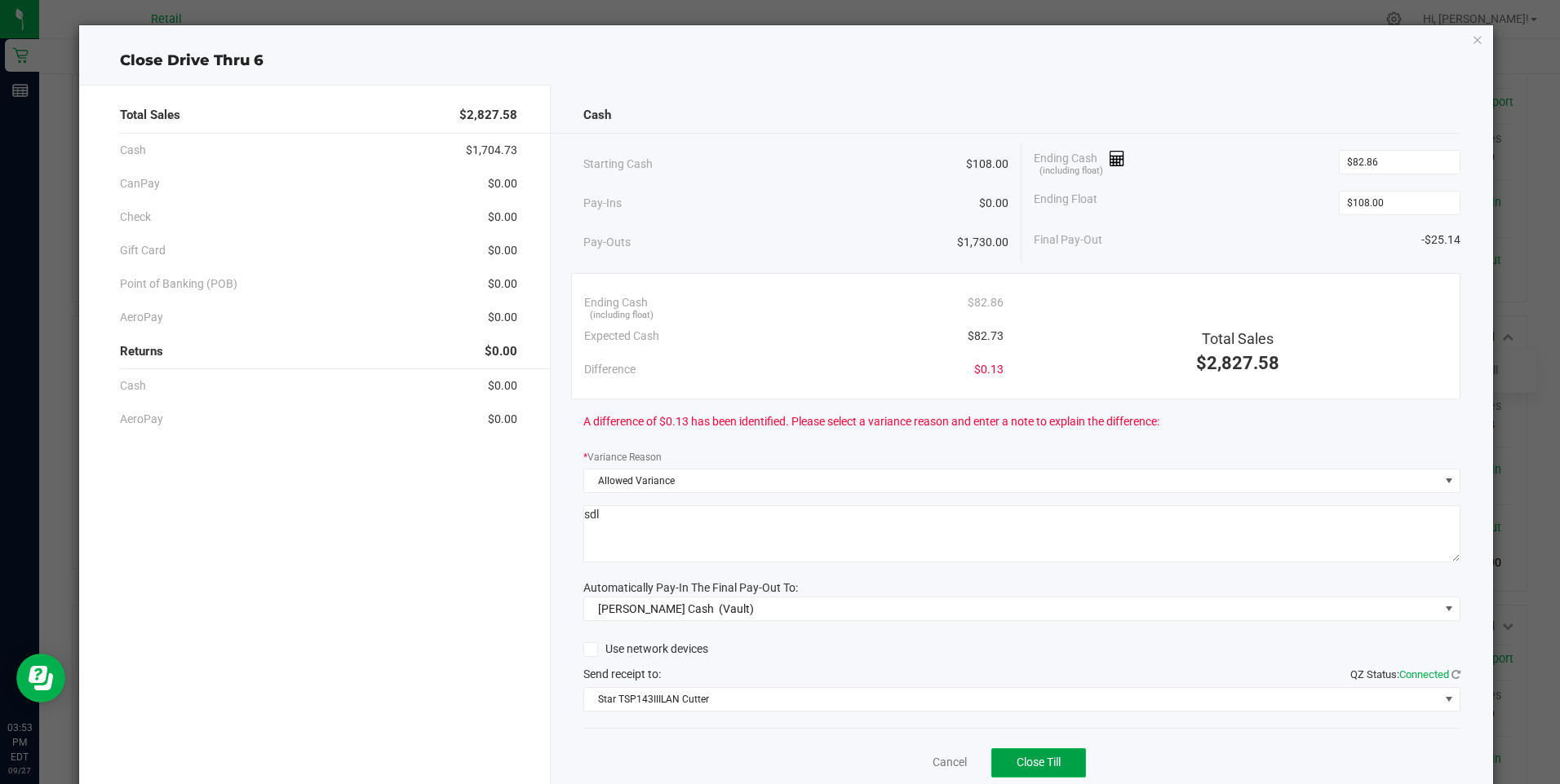
click at [1039, 760] on span "Close Till" at bounding box center [1038, 762] width 44 height 13
click at [912, 760] on link "Dismiss" at bounding box center [914, 763] width 39 height 17
